Goal: Task Accomplishment & Management: Manage account settings

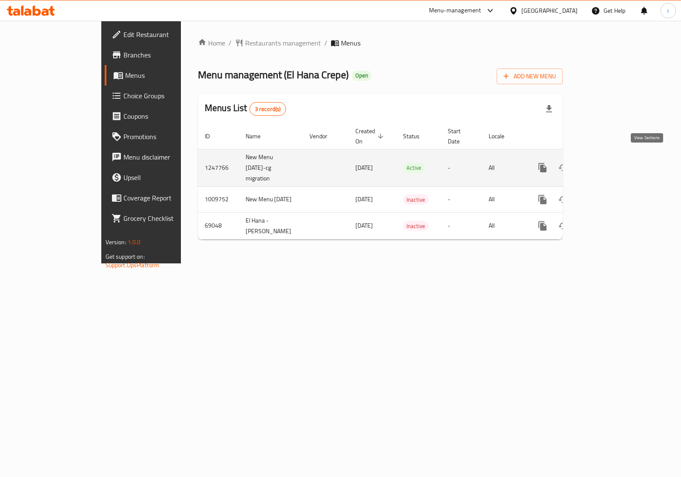
click at [608, 164] on icon "enhanced table" at bounding box center [604, 168] width 8 height 8
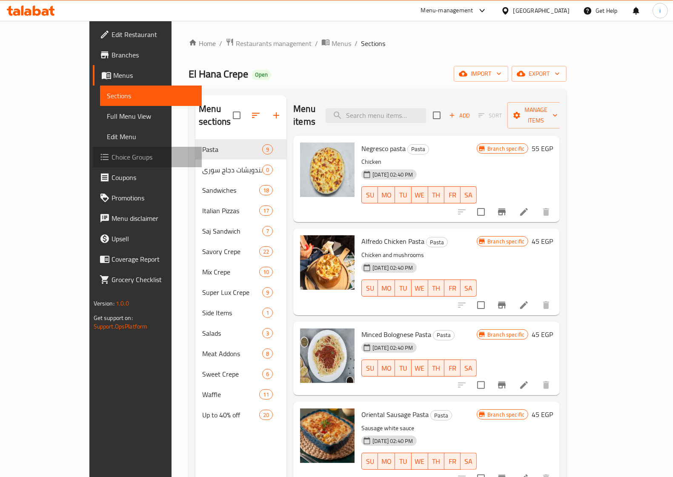
click at [112, 157] on span "Choice Groups" at bounding box center [153, 157] width 83 height 10
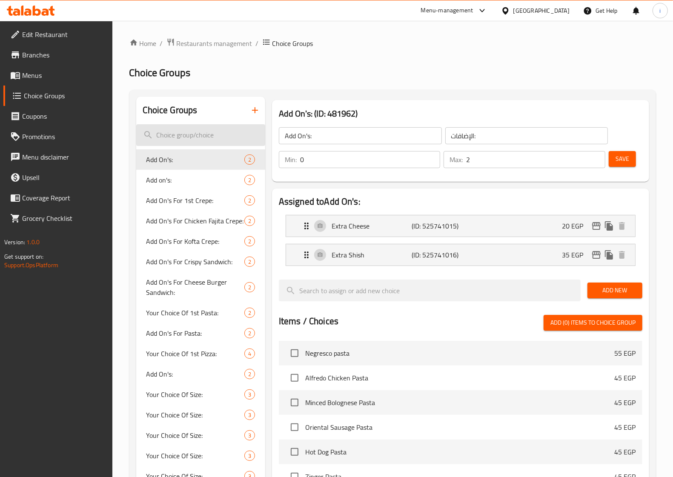
click at [229, 140] on input "search" at bounding box center [200, 135] width 129 height 22
paste input "Add On's For 4th Pizza"
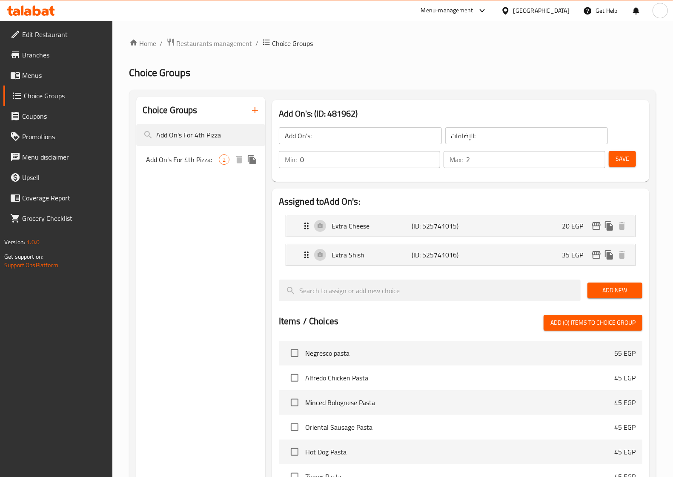
type input "Add On's For 4th Pizza"
click at [195, 155] on span "Add On's For 4th Pizza:" at bounding box center [182, 160] width 72 height 10
type input "Add On's For 4th Pizza:"
type input "[DEMOGRAPHIC_DATA] [PERSON_NAME]:"
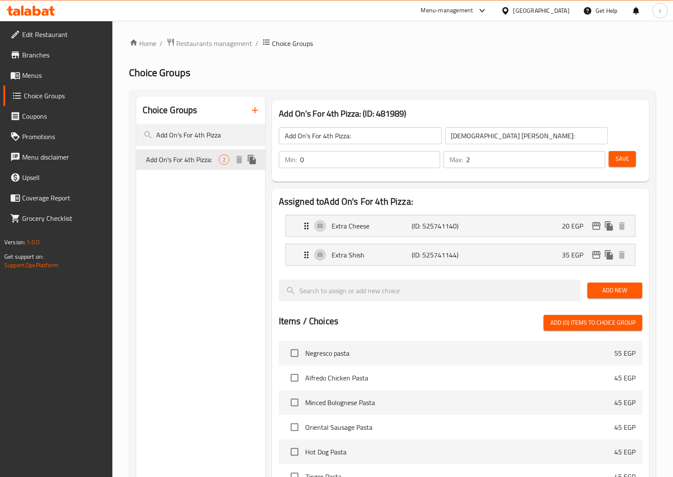
click at [181, 151] on div "Add On's For 4th Pizza: 2" at bounding box center [200, 159] width 129 height 20
click at [194, 162] on span "Add On's For 4th Pizza:" at bounding box center [182, 160] width 72 height 10
click at [152, 160] on span "Add On's For 4th Pizza:" at bounding box center [182, 160] width 72 height 10
click at [217, 132] on input "Add On's For 4th Pizza" at bounding box center [200, 135] width 129 height 22
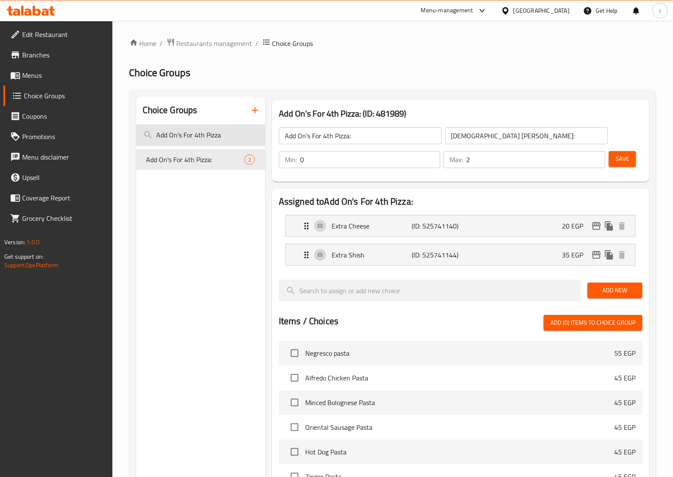
click at [217, 132] on input "Add On's For 4th Pizza" at bounding box center [200, 135] width 129 height 22
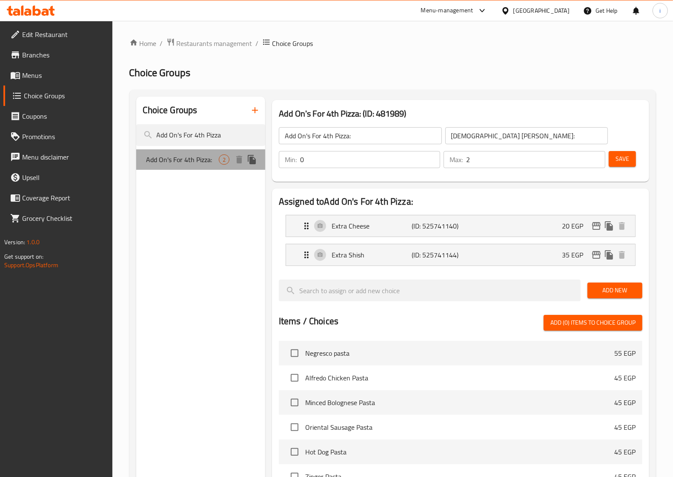
click at [189, 160] on span "Add On's For 4th Pizza:" at bounding box center [182, 160] width 72 height 10
click at [197, 163] on span "Add On's For 4th Pizza:" at bounding box center [182, 160] width 72 height 10
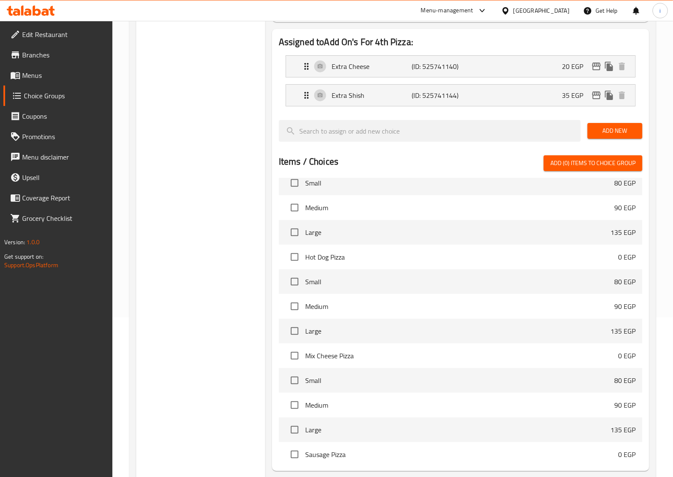
scroll to position [851, 0]
drag, startPoint x: 605, startPoint y: 206, endPoint x: 622, endPoint y: 205, distance: 16.7
click at [622, 205] on li "Hot Dog Pizza 0 EGP" at bounding box center [460, 206] width 363 height 25
click at [599, 211] on span "Hot Dog Pizza" at bounding box center [461, 206] width 313 height 10
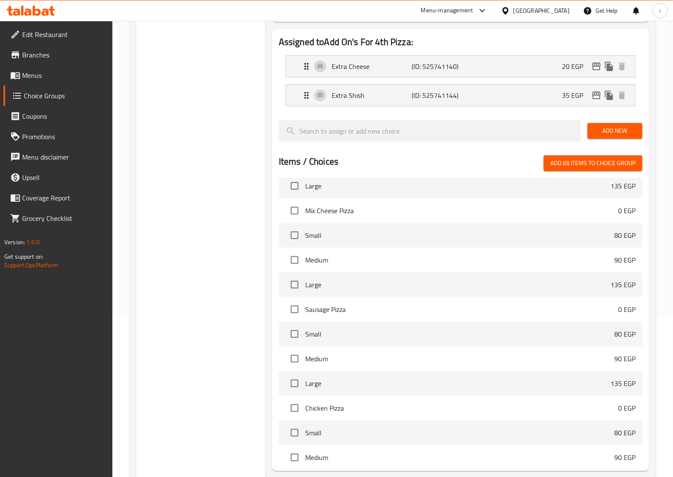
scroll to position [958, 0]
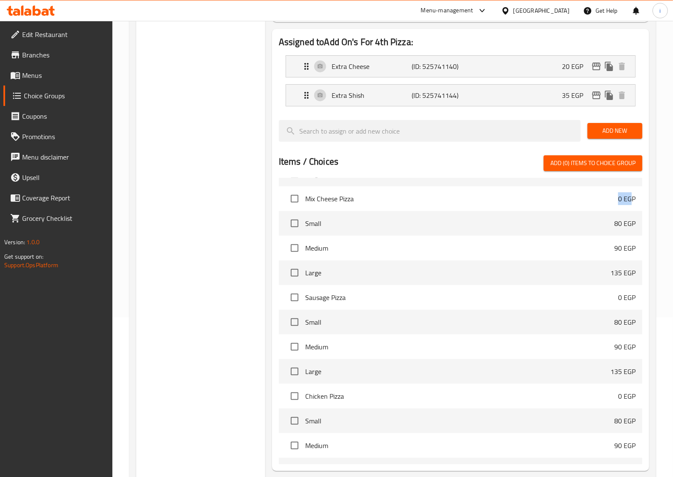
drag, startPoint x: 603, startPoint y: 205, endPoint x: 629, endPoint y: 199, distance: 27.2
click at [629, 199] on li "Mix Cheese Pizza 0 EGP" at bounding box center [460, 198] width 363 height 25
click at [591, 255] on li "Medium 90 EGP" at bounding box center [460, 248] width 363 height 25
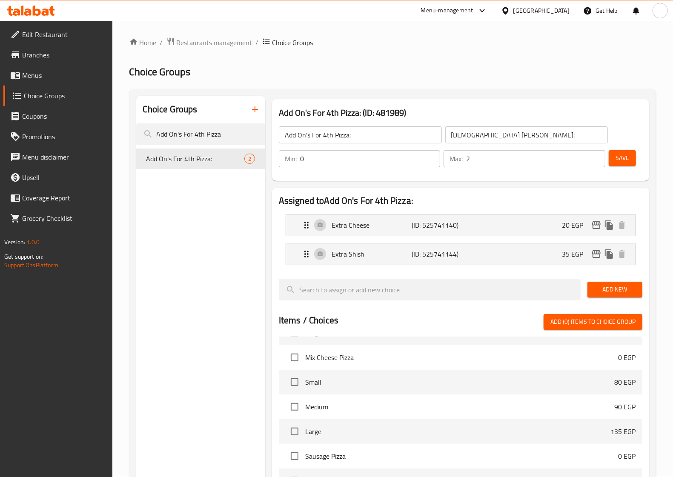
scroll to position [0, 0]
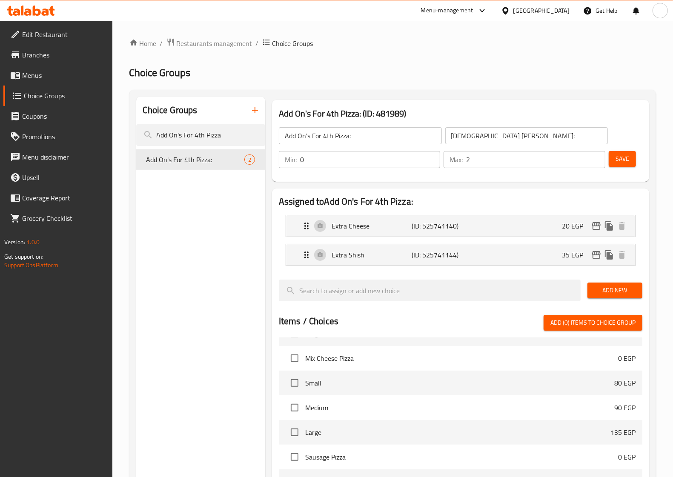
click at [346, 166] on input "0" at bounding box center [370, 159] width 140 height 17
click at [182, 135] on input "Add On's For 4th Pizza" at bounding box center [200, 135] width 129 height 22
paste input "Add On's For 4th Pizza:"
click at [158, 170] on p "No choice groups found" at bounding box center [200, 168] width 129 height 10
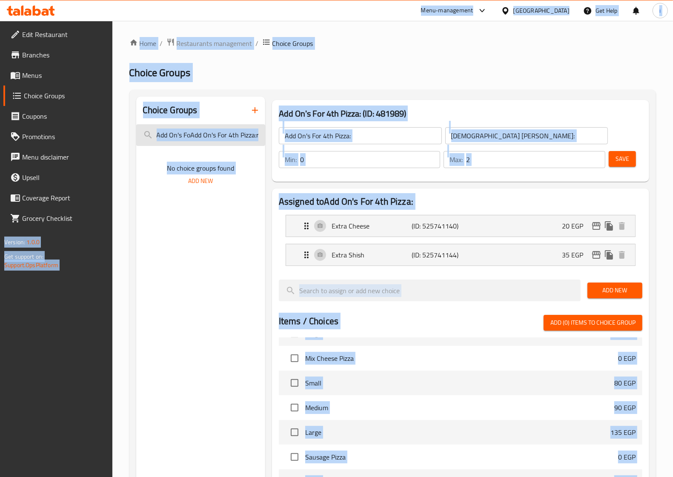
click at [219, 135] on input "Add On's FoAdd On's For 4th Pizza:r 4th Pizza" at bounding box center [200, 135] width 129 height 22
click at [229, 135] on input "Add On's FoAdd On's For 4th Pizza:r 4th Pizza" at bounding box center [200, 135] width 129 height 22
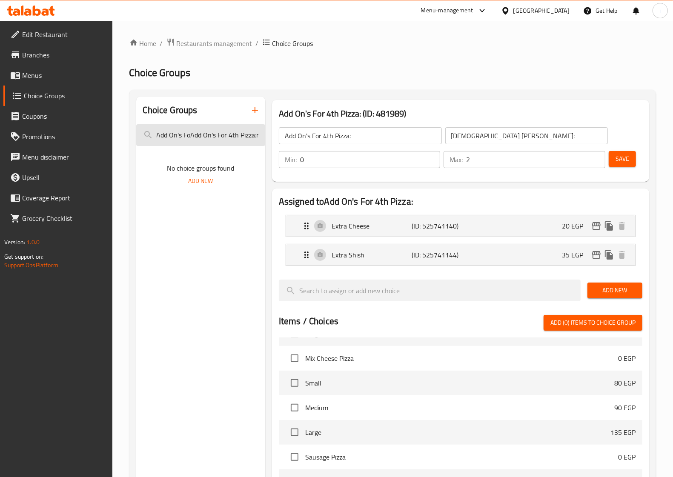
click at [229, 135] on input "Add On's FoAdd On's For 4th Pizza:r 4th Pizza" at bounding box center [200, 135] width 129 height 22
type input "Add On's FoAdd On's For Pizza:r 4th Pizza"
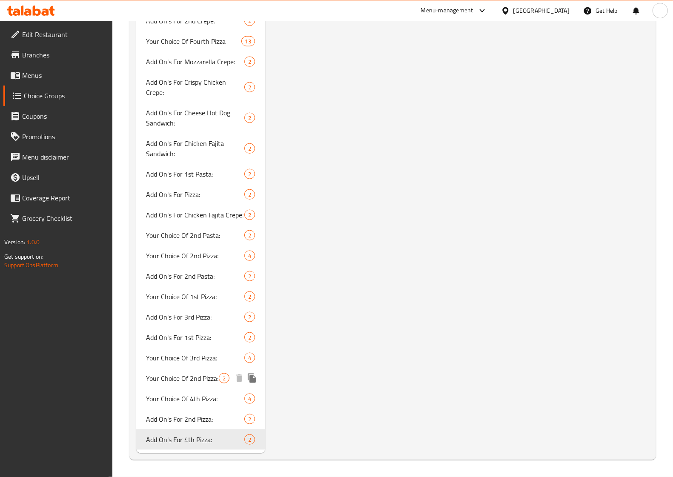
scroll to position [801, 0]
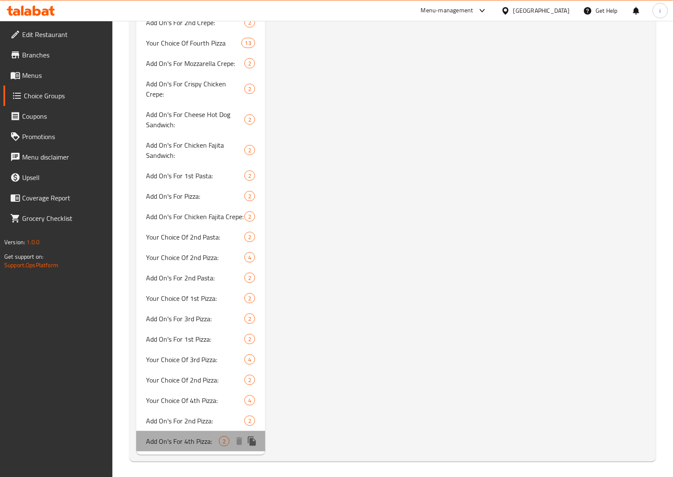
click at [175, 442] on span "Add On's For 4th Pizza:" at bounding box center [182, 441] width 72 height 10
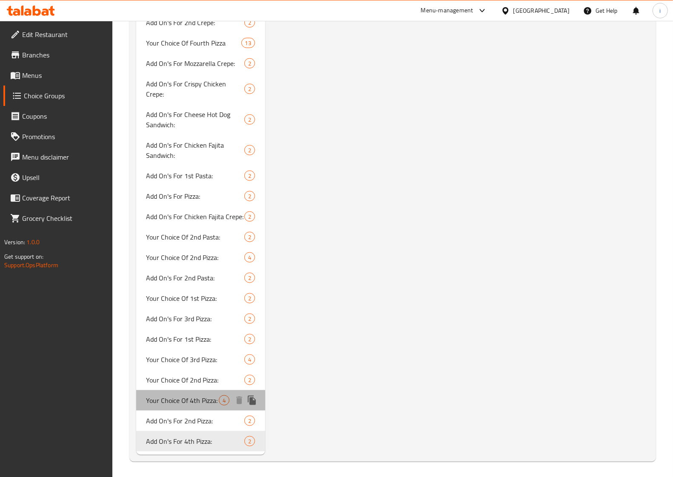
click at [175, 404] on span "Your Choice Of 4th Pizza:" at bounding box center [182, 400] width 72 height 10
type input "Your Choice Of 4th Pizza:"
type input "إختيارك من [PERSON_NAME]:"
type input "1"
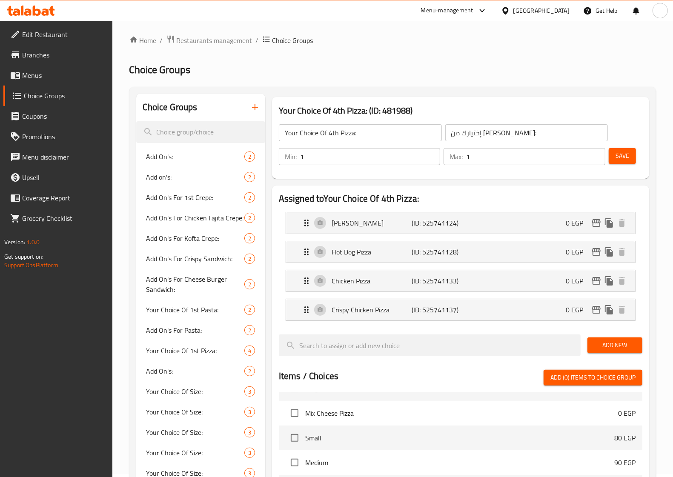
scroll to position [0, 0]
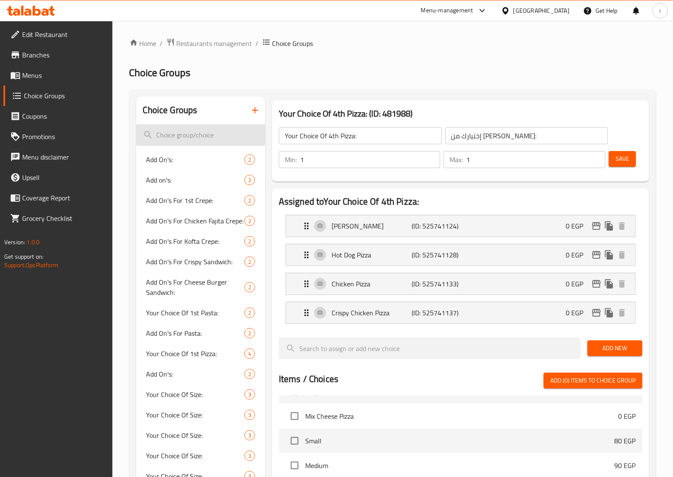
click at [197, 136] on input "search" at bounding box center [200, 135] width 129 height 22
paste input "4th"
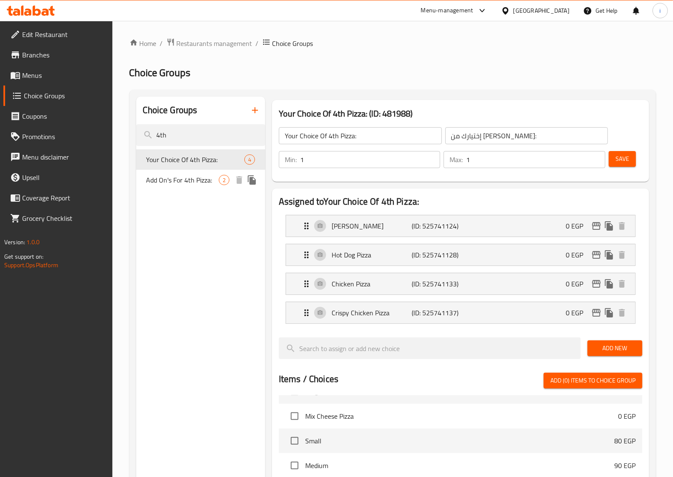
type input "4th"
click at [197, 179] on span "Add On's For 4th Pizza:" at bounding box center [182, 180] width 72 height 10
type input "Add On's For 4th Pizza:"
type input "[DEMOGRAPHIC_DATA] [PERSON_NAME]:"
type input "0"
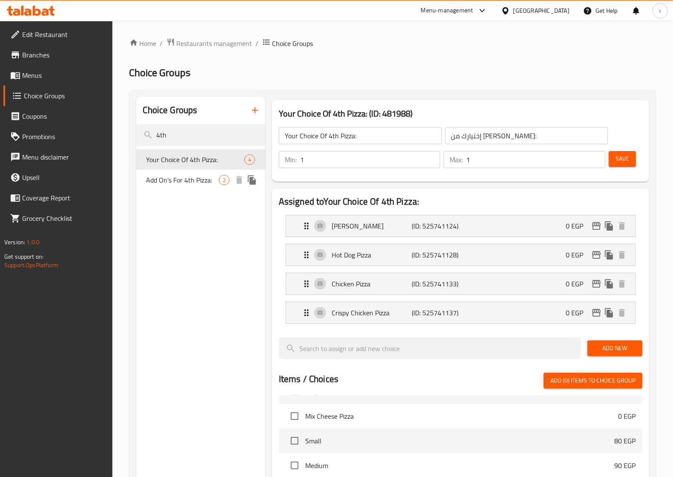
type input "2"
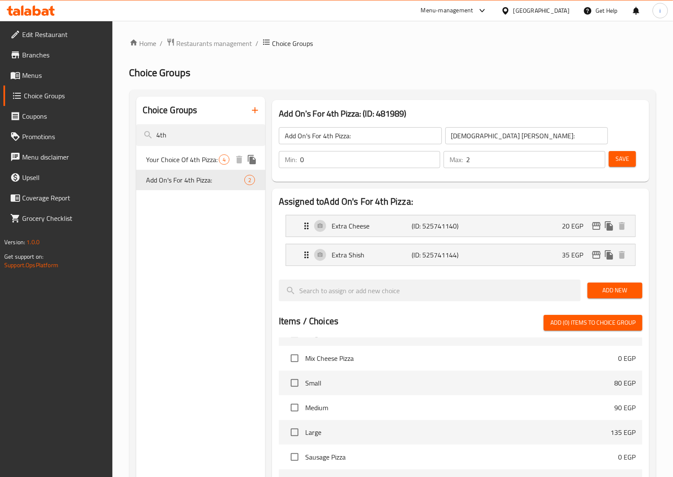
click at [184, 161] on span "Your Choice Of 4th Pizza:" at bounding box center [182, 160] width 72 height 10
type input "Your Choice Of 4th Pizza:"
type input "إختيارك من [PERSON_NAME]:"
type input "1"
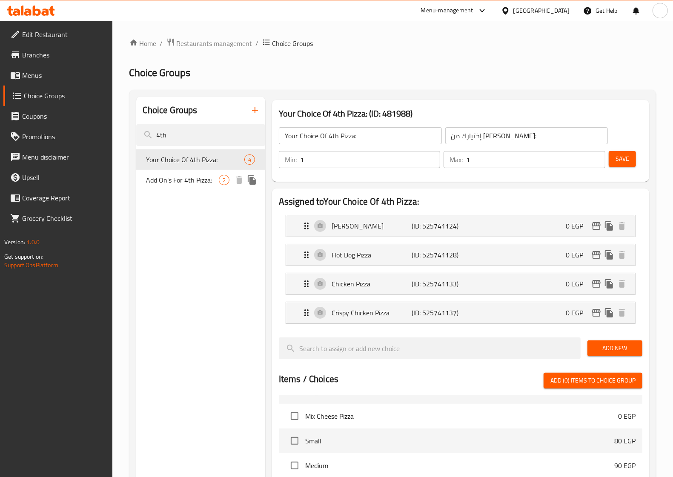
click at [184, 177] on span "Add On's For 4th Pizza:" at bounding box center [182, 180] width 72 height 10
type input "Add On's For 4th Pizza:"
type input "[DEMOGRAPHIC_DATA] [PERSON_NAME]:"
type input "0"
type input "2"
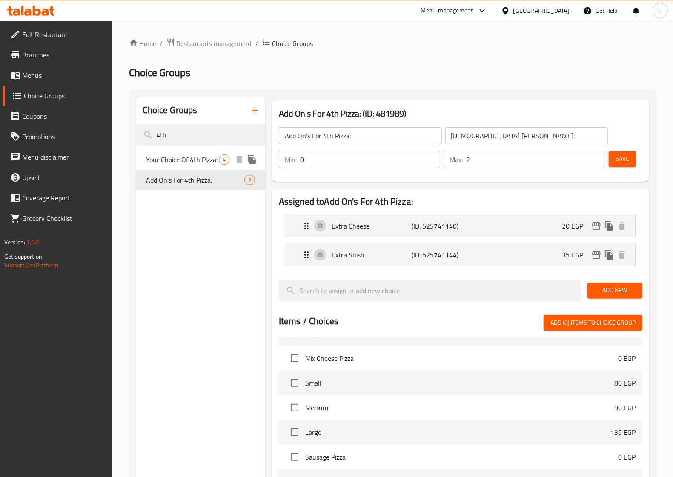
click at [181, 163] on span "Your Choice Of 4th Pizza:" at bounding box center [182, 160] width 72 height 10
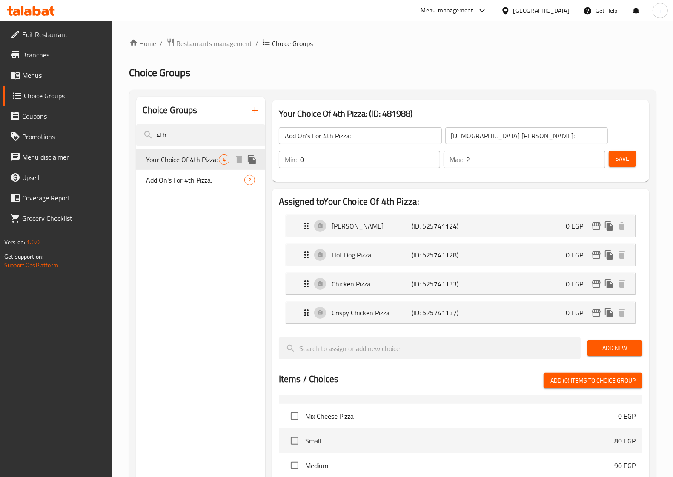
type input "Your Choice Of 4th Pizza:"
type input "إختيارك من [PERSON_NAME]:"
type input "1"
click at [163, 183] on span "Add On's For 4th Pizza:" at bounding box center [182, 180] width 72 height 10
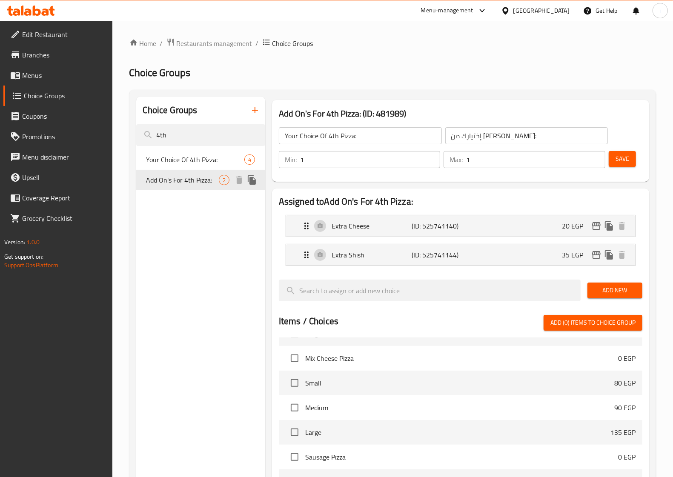
type input "Add On's For 4th Pizza:"
type input "[DEMOGRAPHIC_DATA] [PERSON_NAME]:"
type input "0"
type input "2"
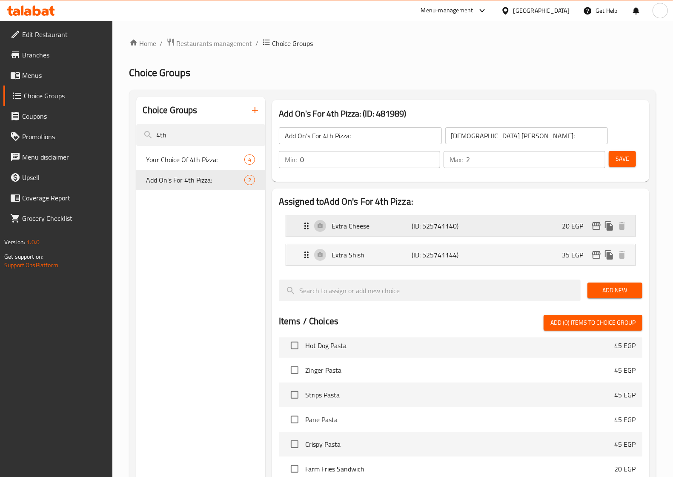
click at [337, 234] on div "Extra Cheese (ID: 525741140) 20 EGP" at bounding box center [462, 225] width 323 height 21
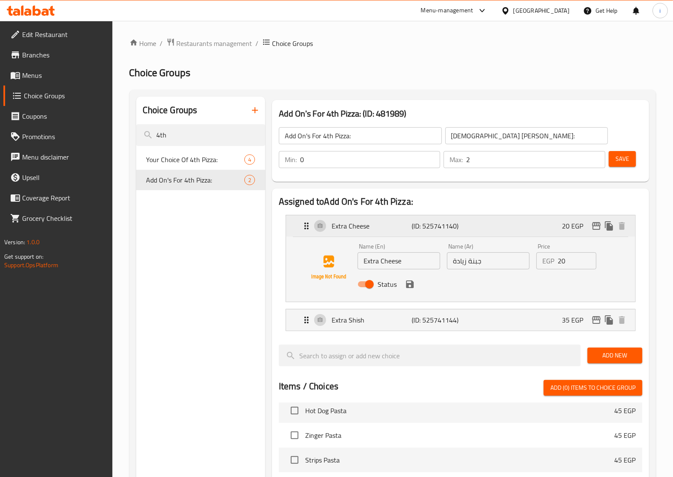
click at [349, 226] on p "Extra Cheese" at bounding box center [372, 226] width 80 height 10
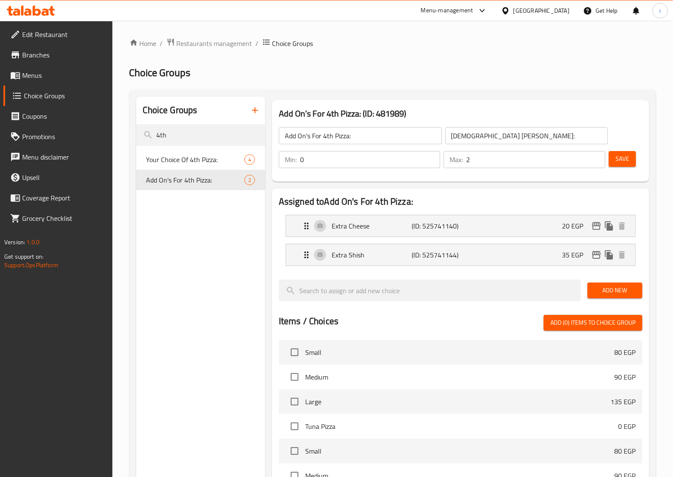
click at [297, 111] on h3 "Add On's For 4th Pizza: (ID: 481989)" at bounding box center [460, 114] width 363 height 14
click at [405, 195] on h2 "Assigned to Add On's For 4th Pizza:" at bounding box center [460, 201] width 363 height 13
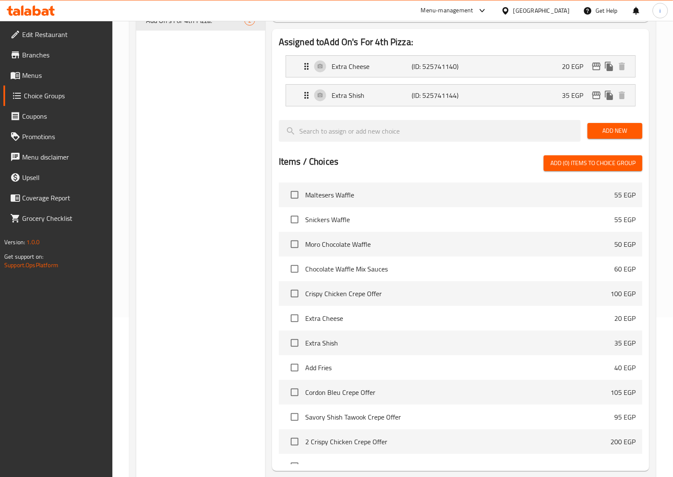
scroll to position [4191, 0]
